Goal: Task Accomplishment & Management: Manage account settings

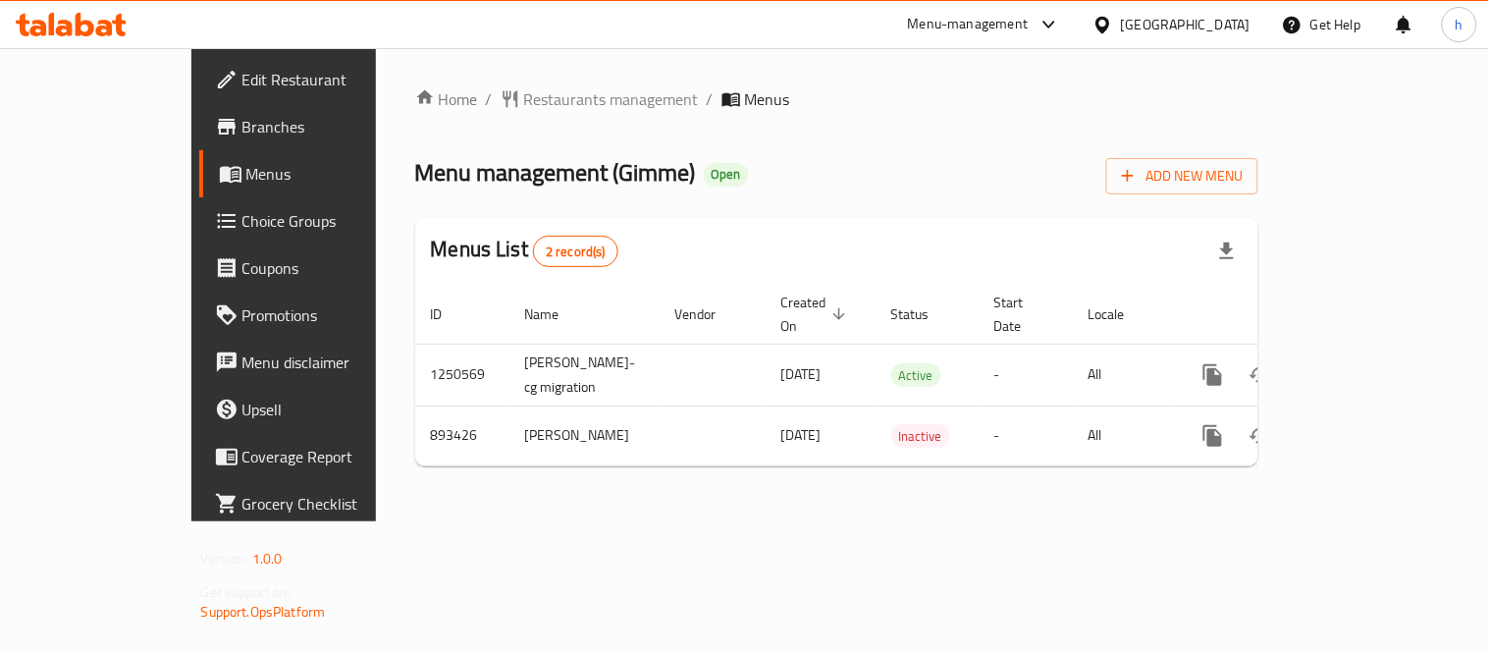
click at [55, 20] on icon at bounding box center [71, 25] width 111 height 24
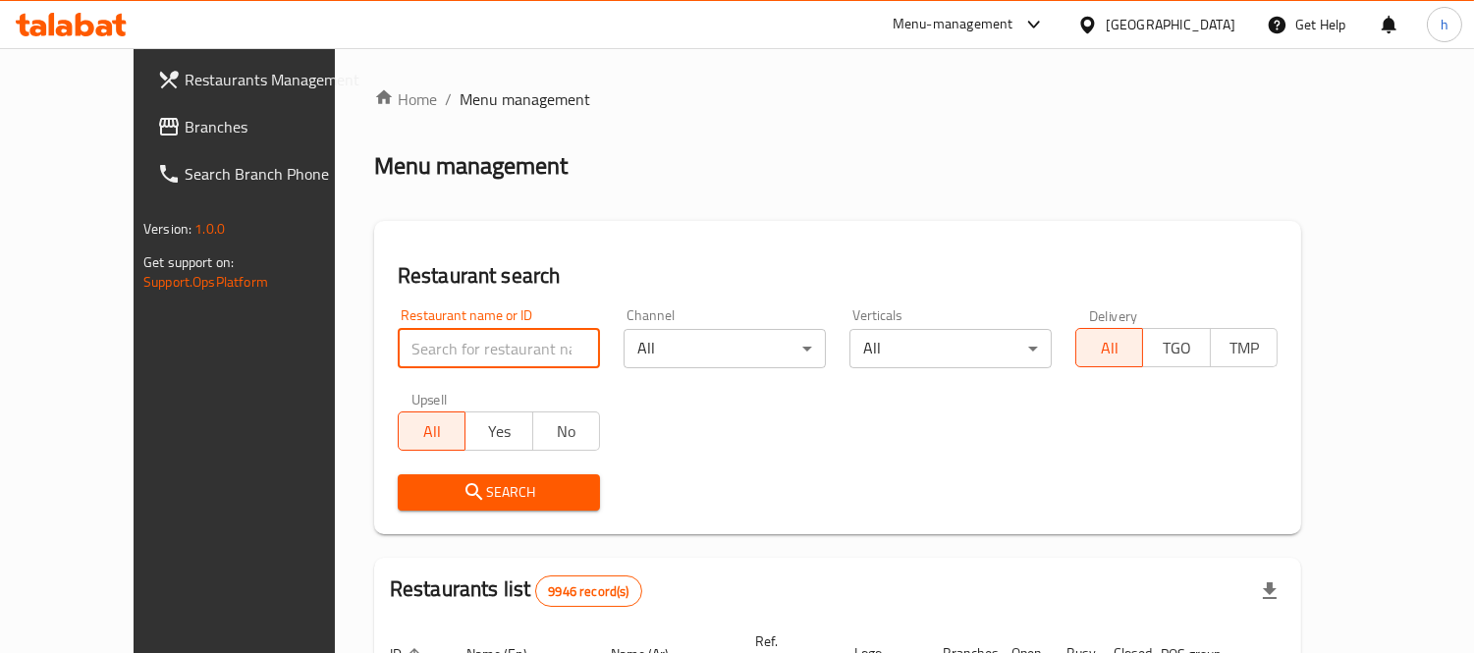
click at [454, 357] on input "search" at bounding box center [499, 348] width 202 height 39
paste input "778549"
type input "778549"
click at [432, 493] on span "Search" at bounding box center [498, 492] width 171 height 25
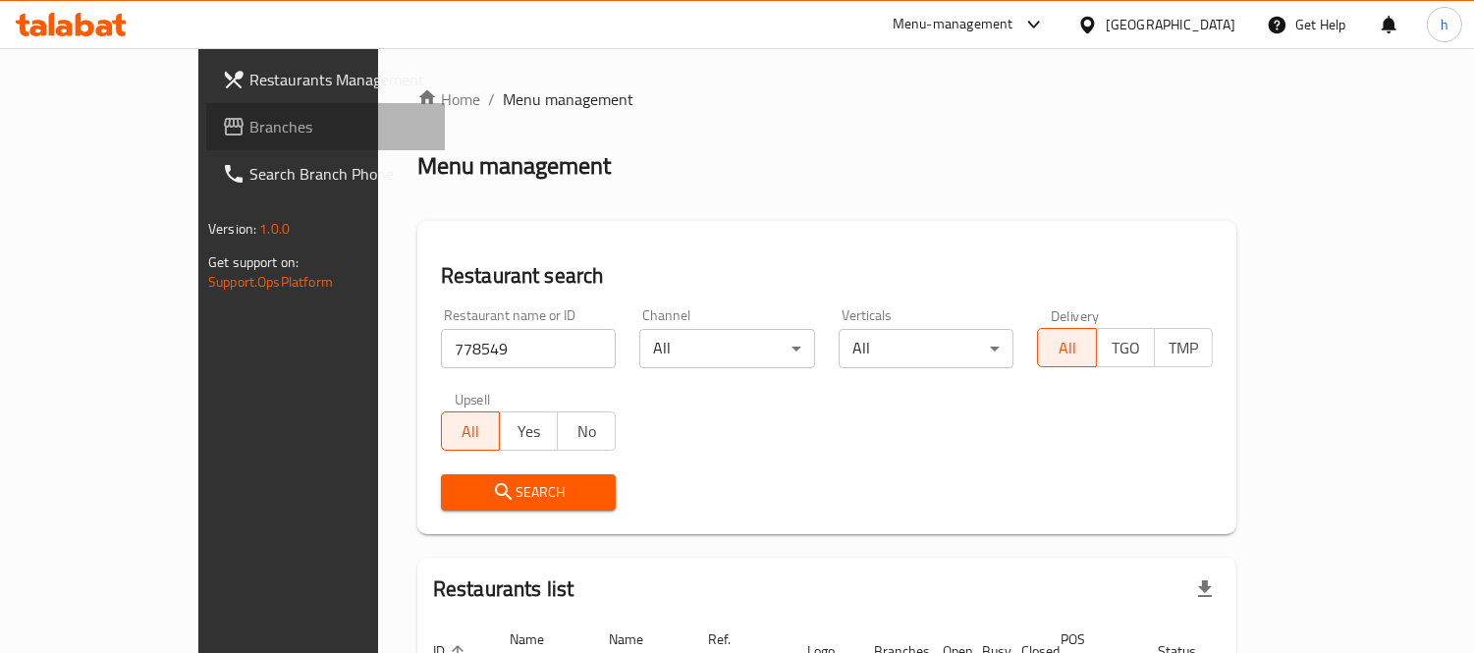
click at [249, 118] on span "Branches" at bounding box center [339, 127] width 180 height 24
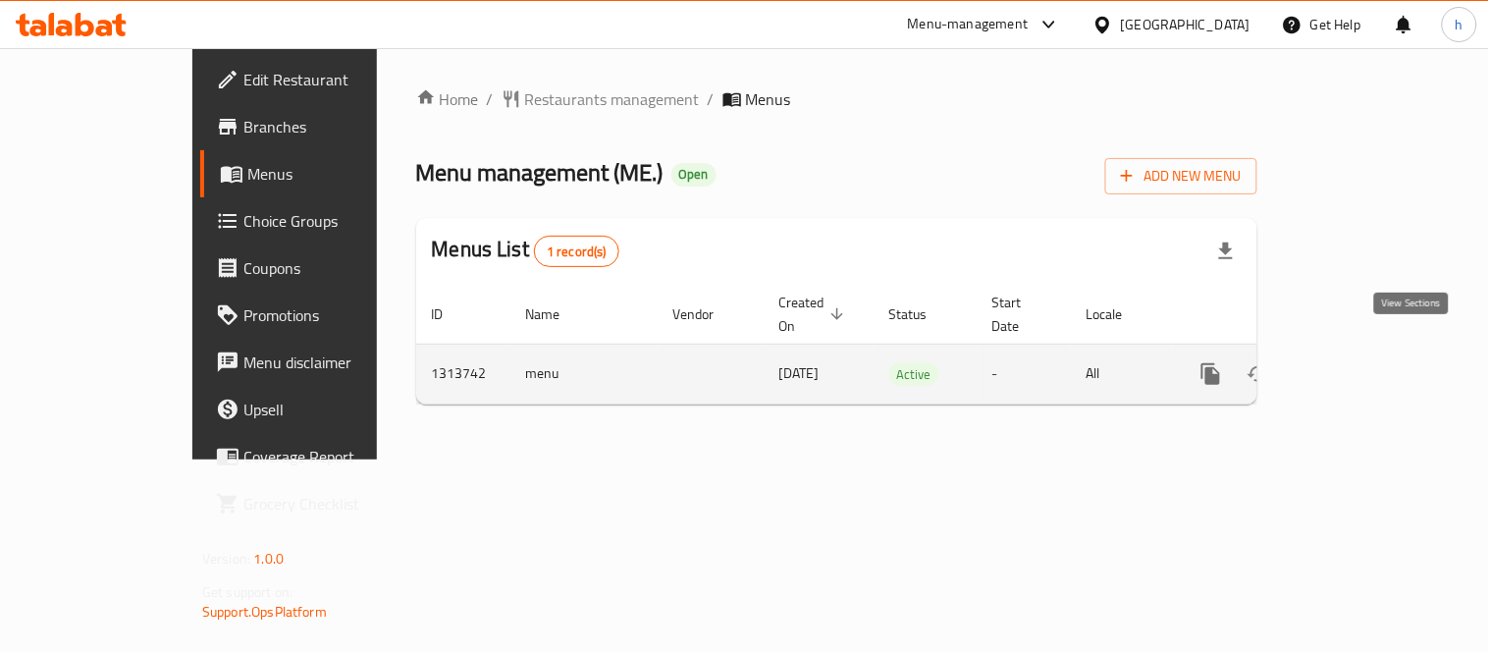
click at [1365, 362] on icon "enhanced table" at bounding box center [1353, 374] width 24 height 24
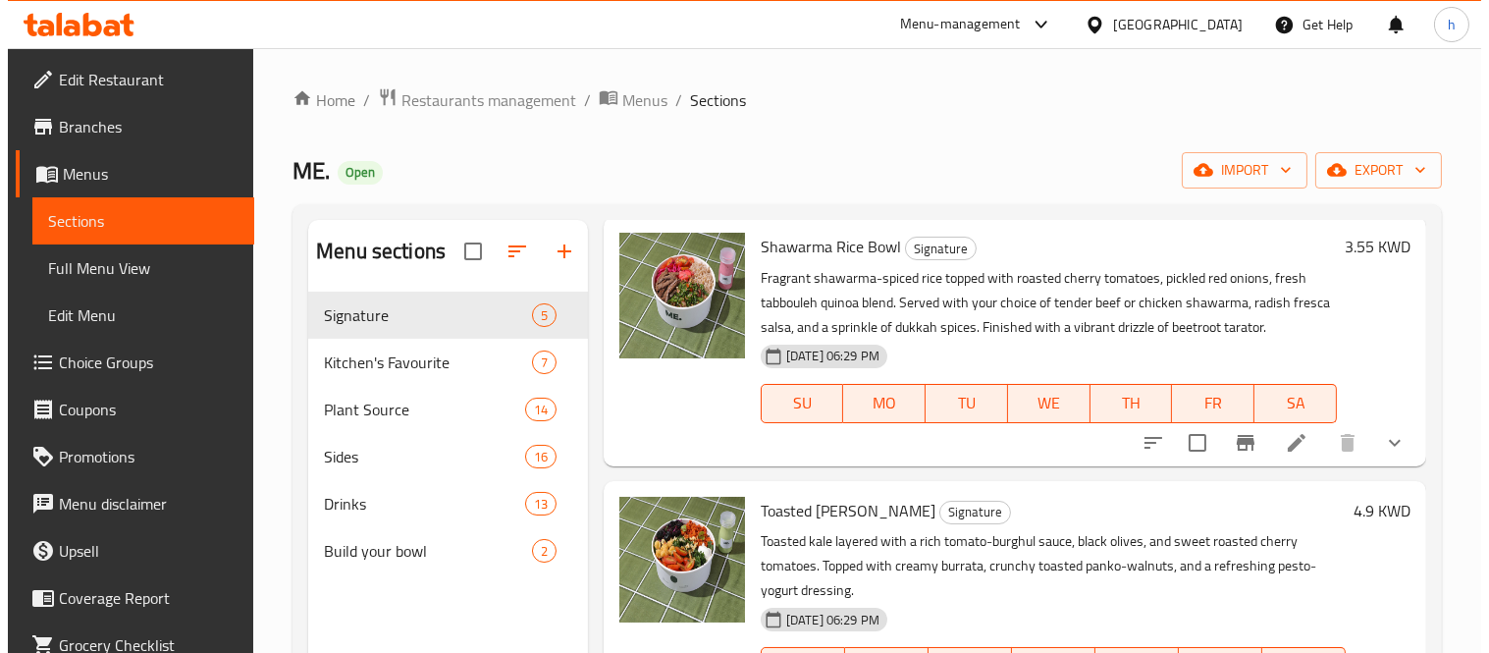
scroll to position [663, 0]
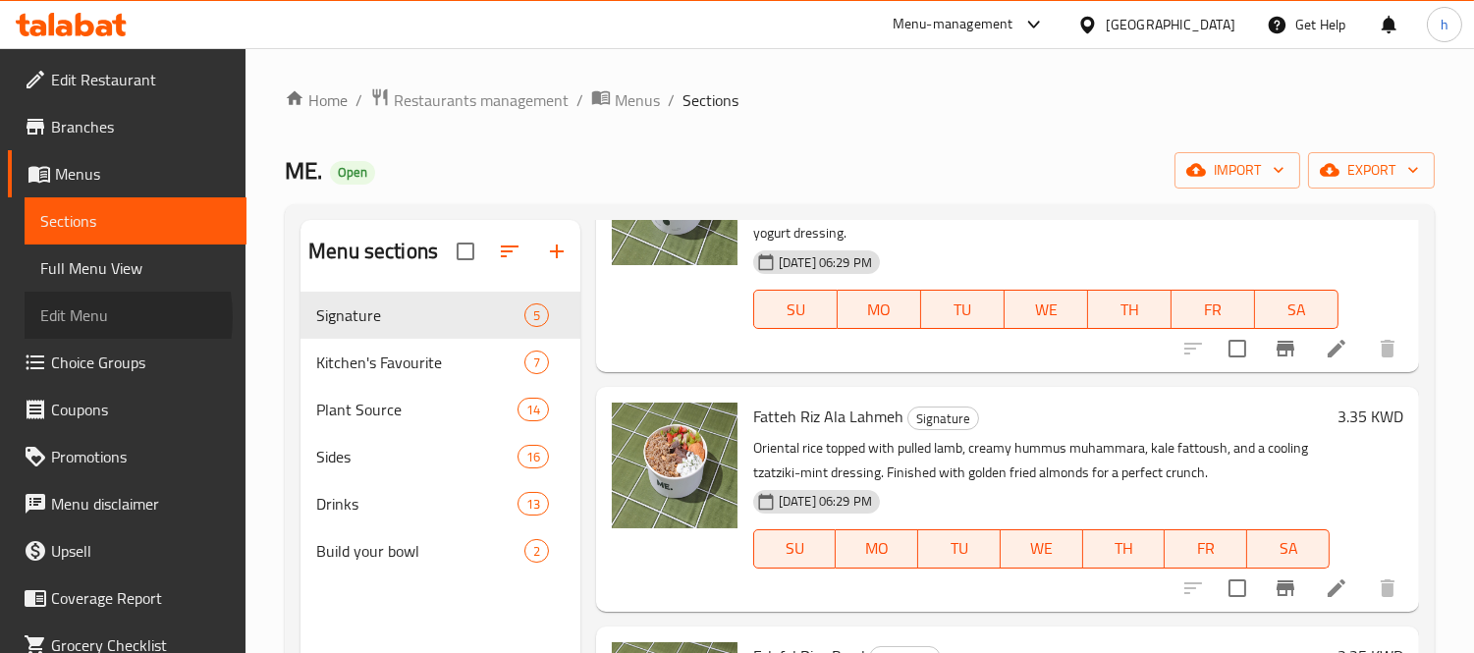
click at [69, 317] on span "Edit Menu" at bounding box center [135, 315] width 190 height 24
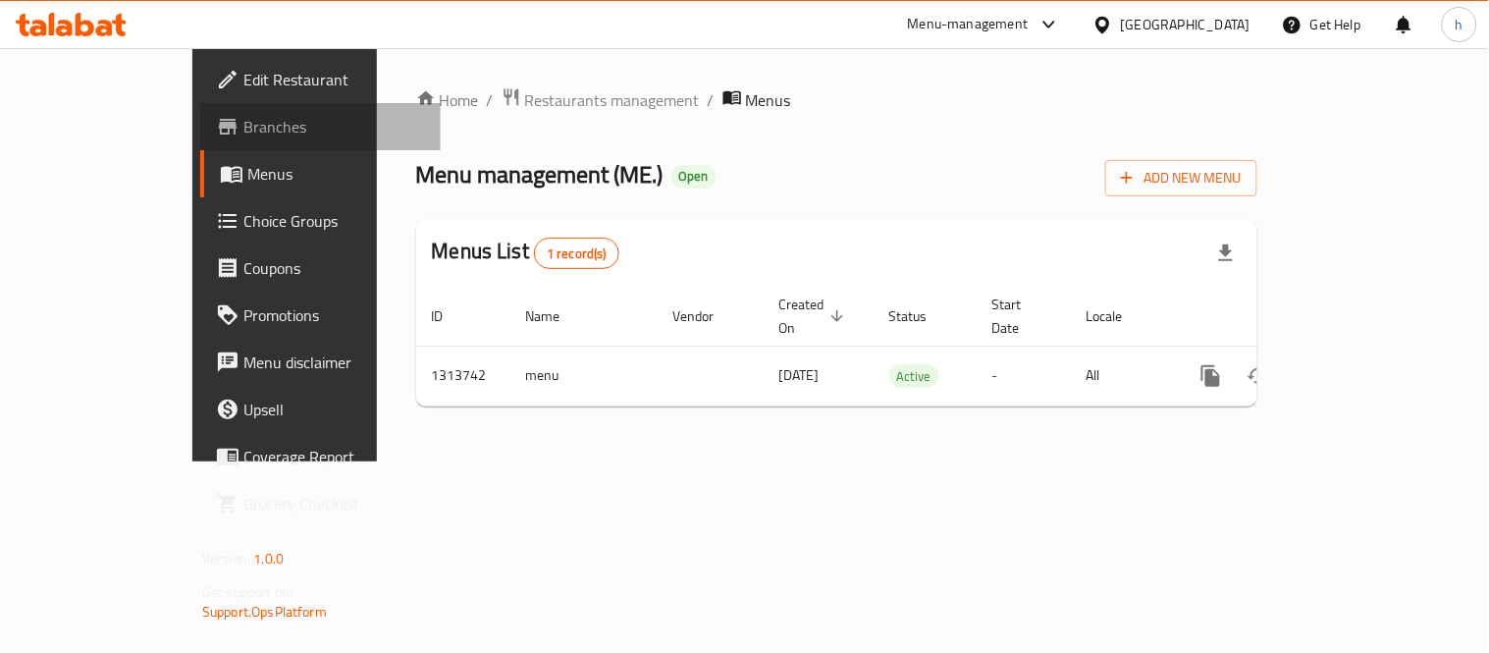
click at [243, 123] on span "Branches" at bounding box center [334, 127] width 182 height 24
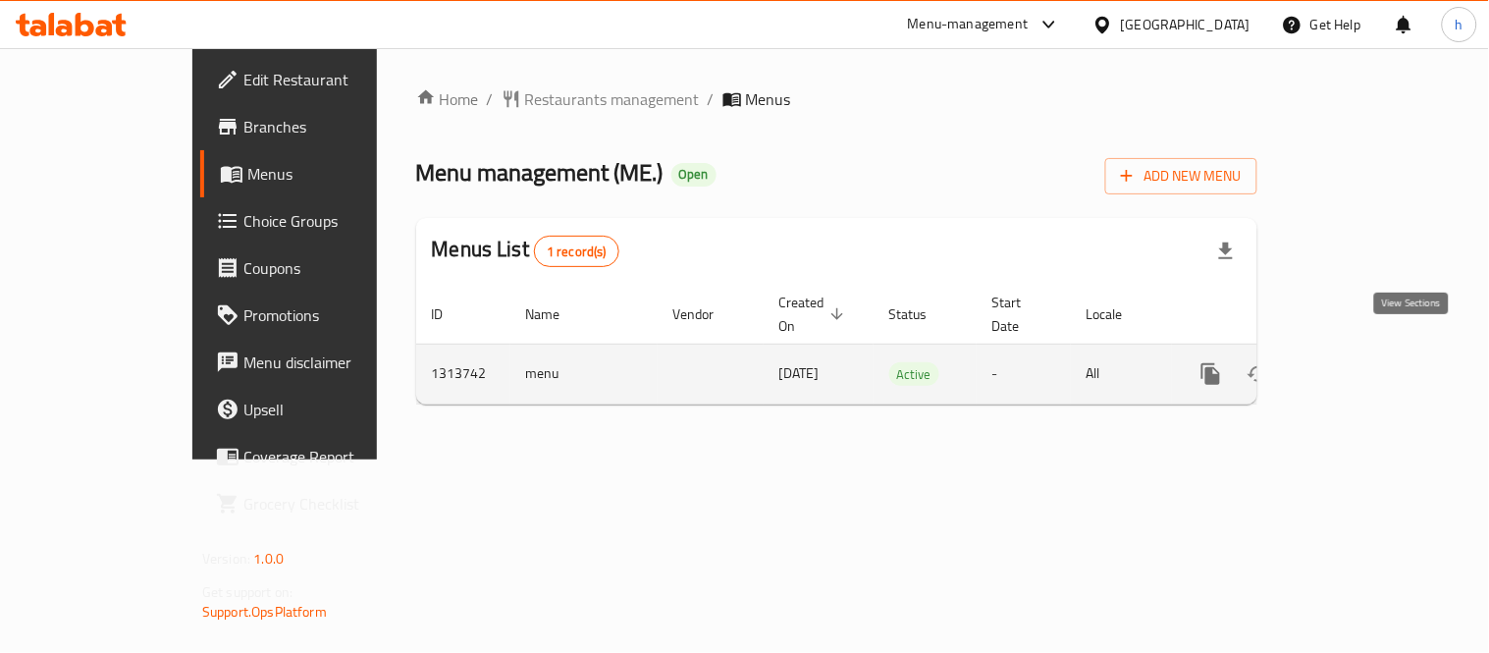
click at [1365, 362] on icon "enhanced table" at bounding box center [1353, 374] width 24 height 24
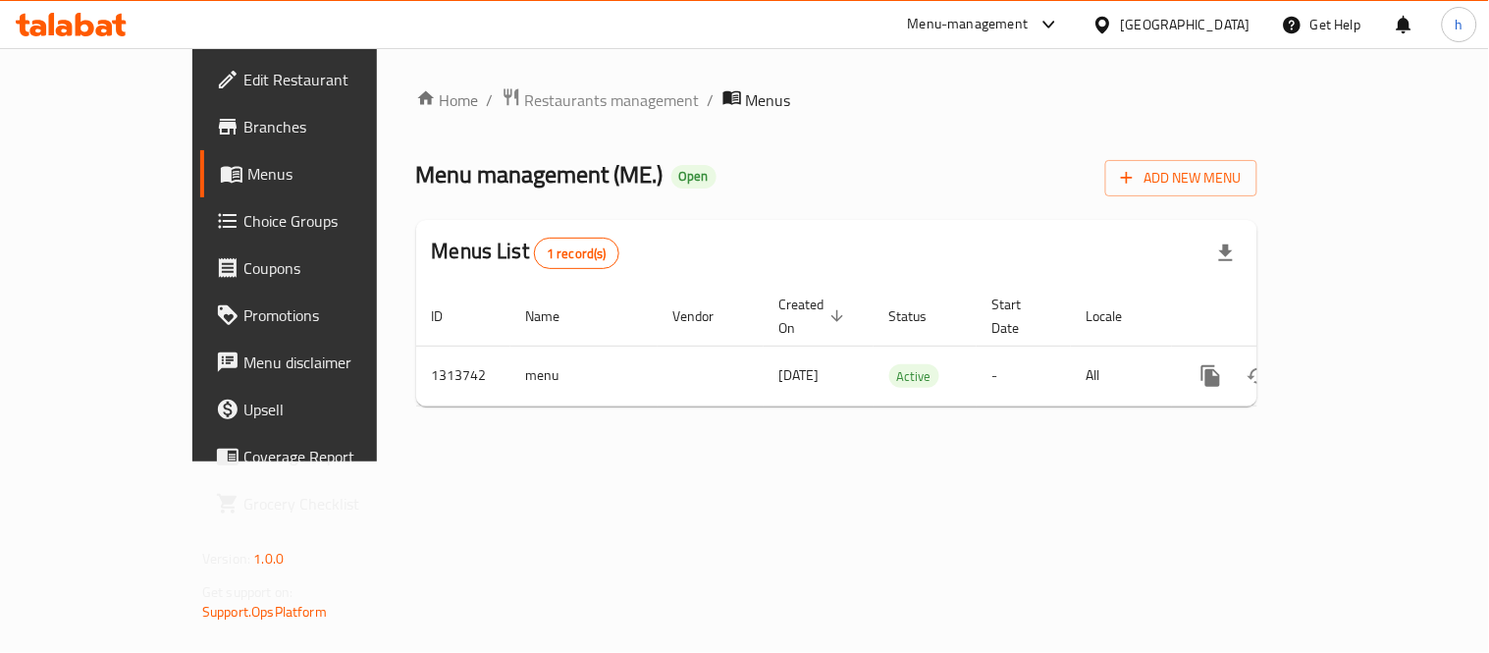
click at [200, 94] on link "Edit Restaurant" at bounding box center [320, 79] width 241 height 47
